Goal: Task Accomplishment & Management: Manage account settings

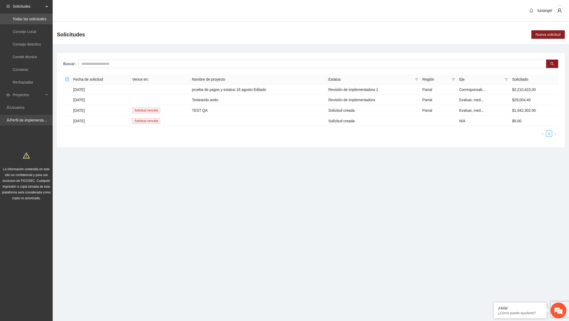
click at [32, 121] on link "Perfil de implementadora" at bounding box center [30, 120] width 41 height 4
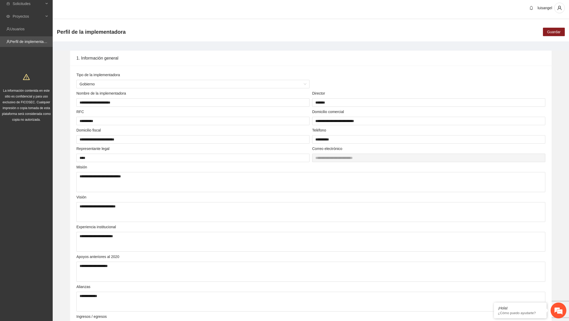
scroll to position [2, 0]
click at [266, 85] on span "Gobierno" at bounding box center [193, 84] width 227 height 8
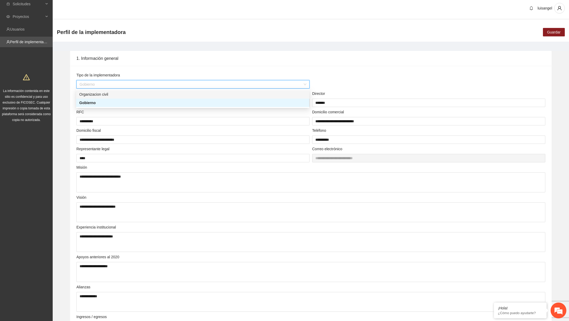
click at [212, 97] on div "Organizacion civil" at bounding box center [192, 94] width 233 height 8
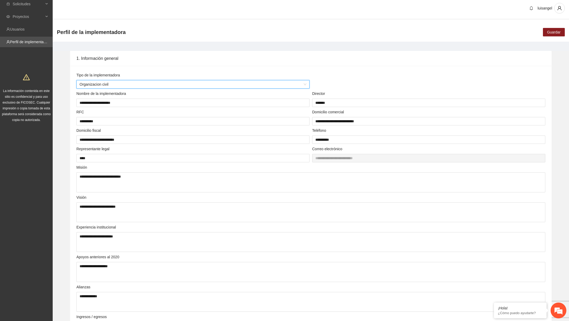
click at [207, 91] on div "Nombre de la implementadora" at bounding box center [192, 95] width 233 height 8
click at [207, 84] on span "Organizacion civil" at bounding box center [193, 84] width 227 height 8
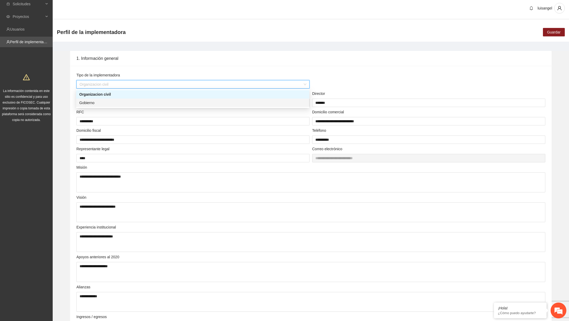
click at [153, 106] on div "Gobierno" at bounding box center [192, 102] width 233 height 8
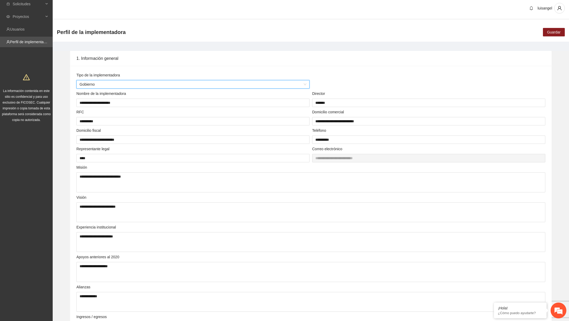
click at [562, 27] on div "Perfil de la implementadora Guardar" at bounding box center [311, 32] width 516 height 19
click at [559, 29] on span "Guardar" at bounding box center [553, 32] width 13 height 6
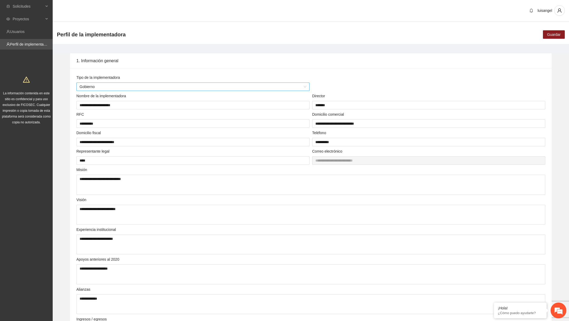
click at [261, 85] on span "Gobierno" at bounding box center [193, 87] width 227 height 8
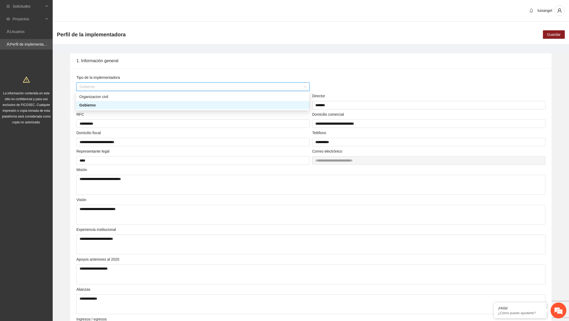
click at [255, 67] on div "1. Información general" at bounding box center [310, 60] width 469 height 15
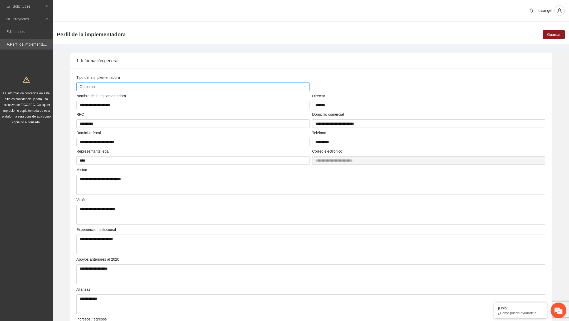
click at [169, 84] on span "Gobierno" at bounding box center [193, 87] width 227 height 8
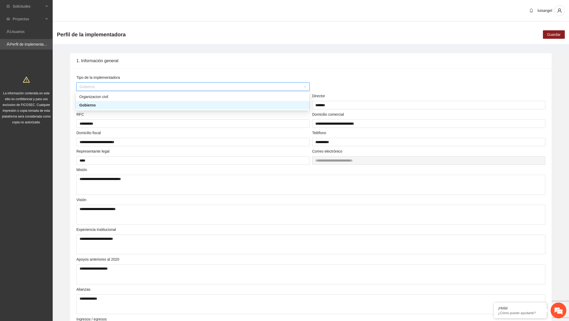
click at [146, 92] on body "**********" at bounding box center [284, 160] width 569 height 321
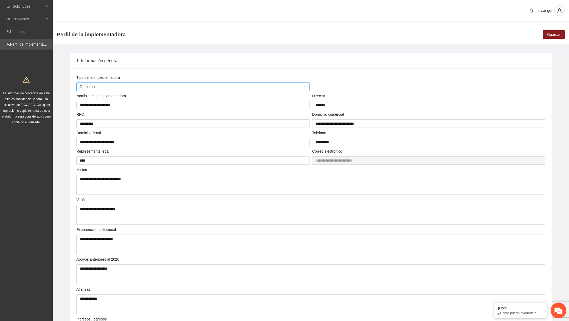
click at [145, 88] on span "Gobierno" at bounding box center [193, 87] width 227 height 8
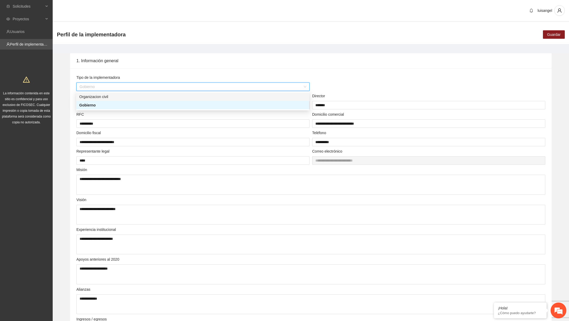
click at [135, 97] on div "Organizacion civil" at bounding box center [192, 97] width 227 height 6
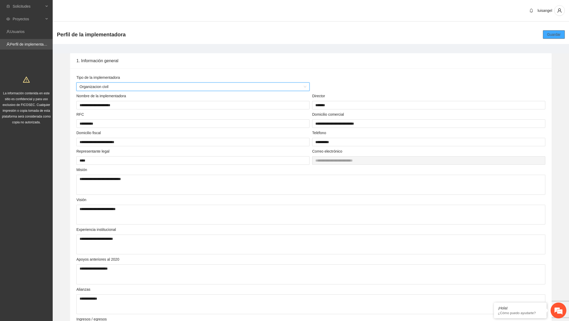
click at [556, 36] on span "Guardar" at bounding box center [553, 35] width 13 height 6
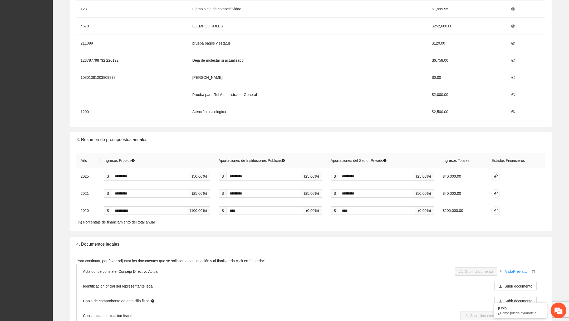
scroll to position [691, 0]
